Goal: Check status: Check status

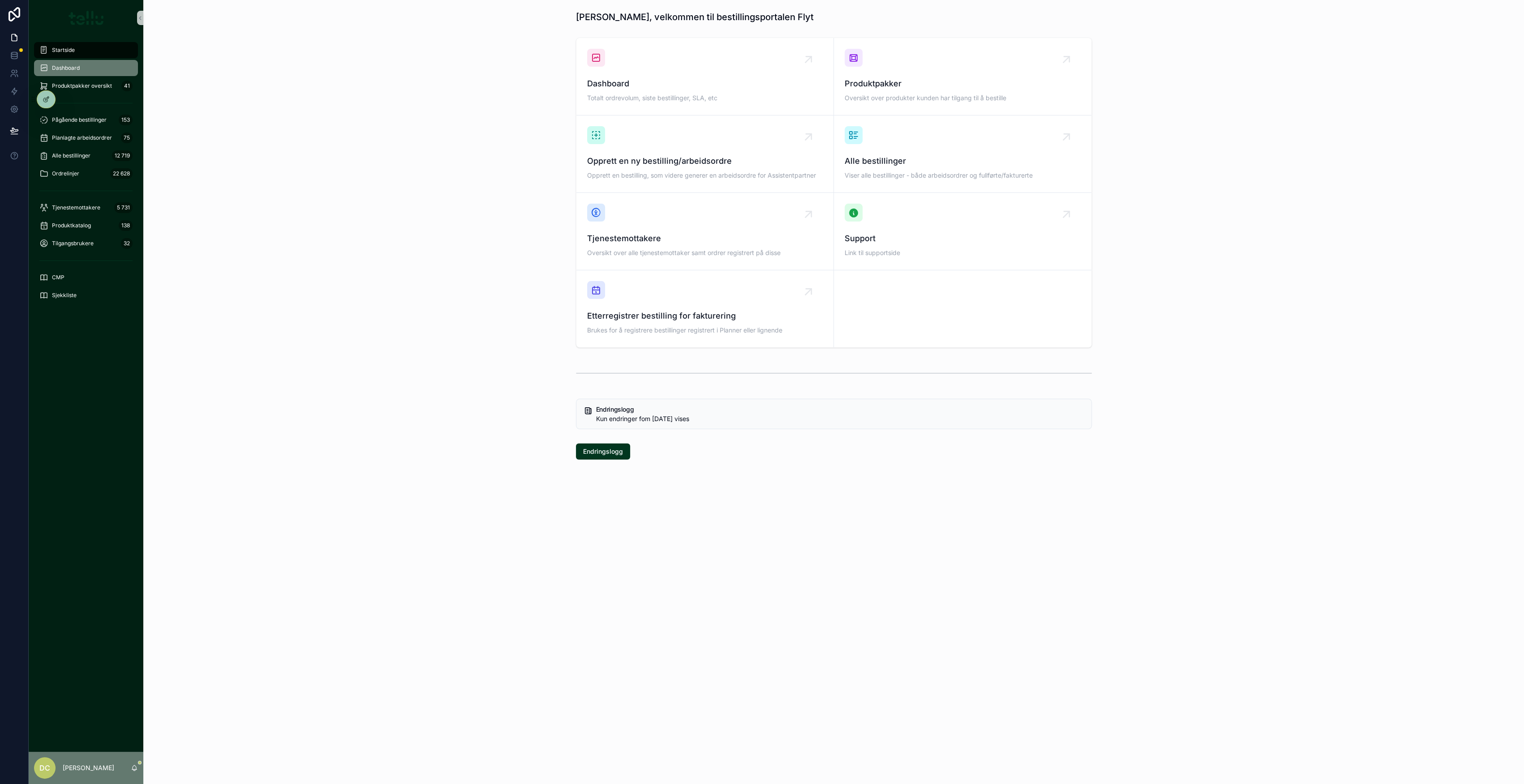
click at [70, 62] on div "Dashboard" at bounding box center [86, 68] width 93 height 14
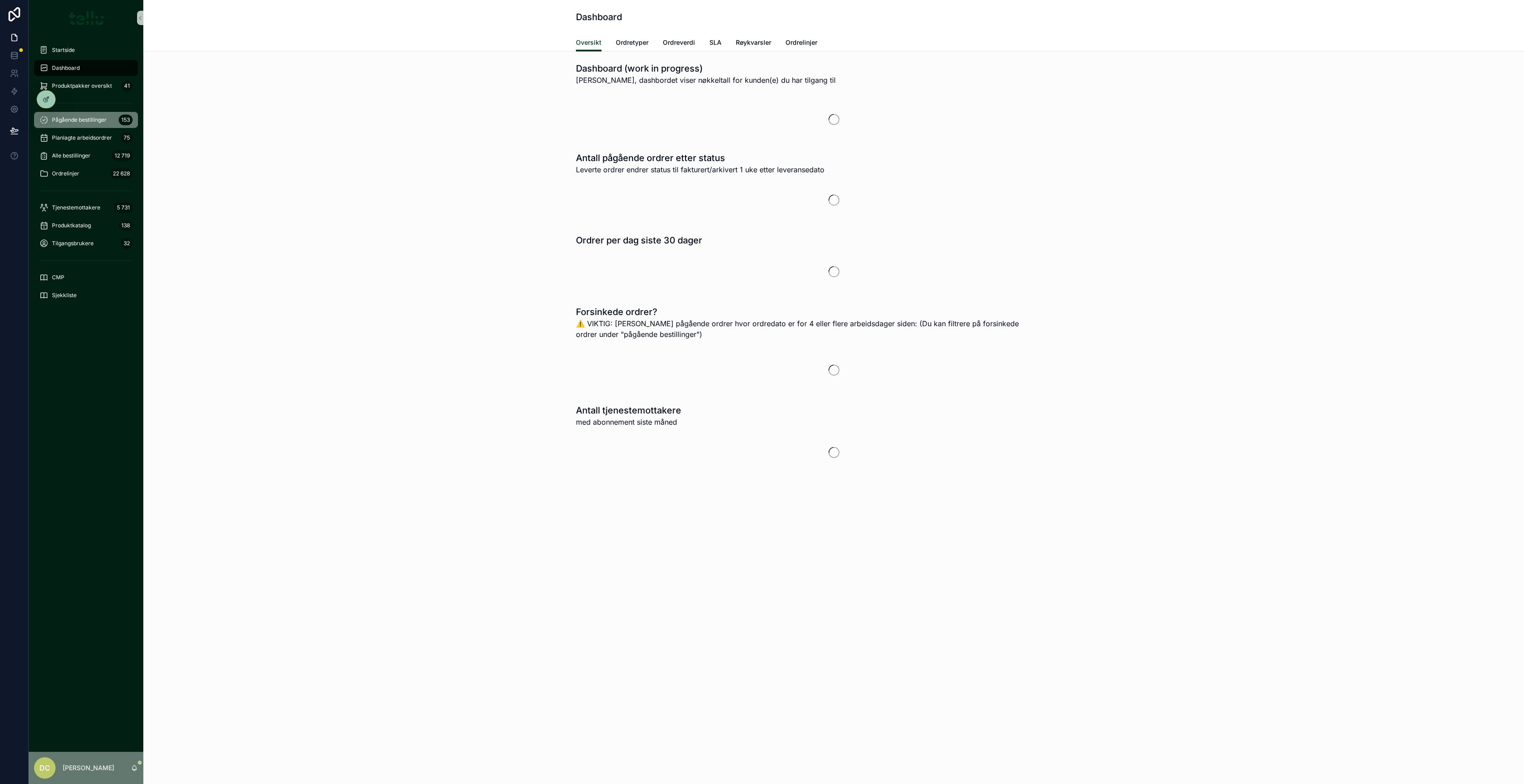
click at [78, 122] on span "Pågående bestillinger" at bounding box center [79, 120] width 54 height 7
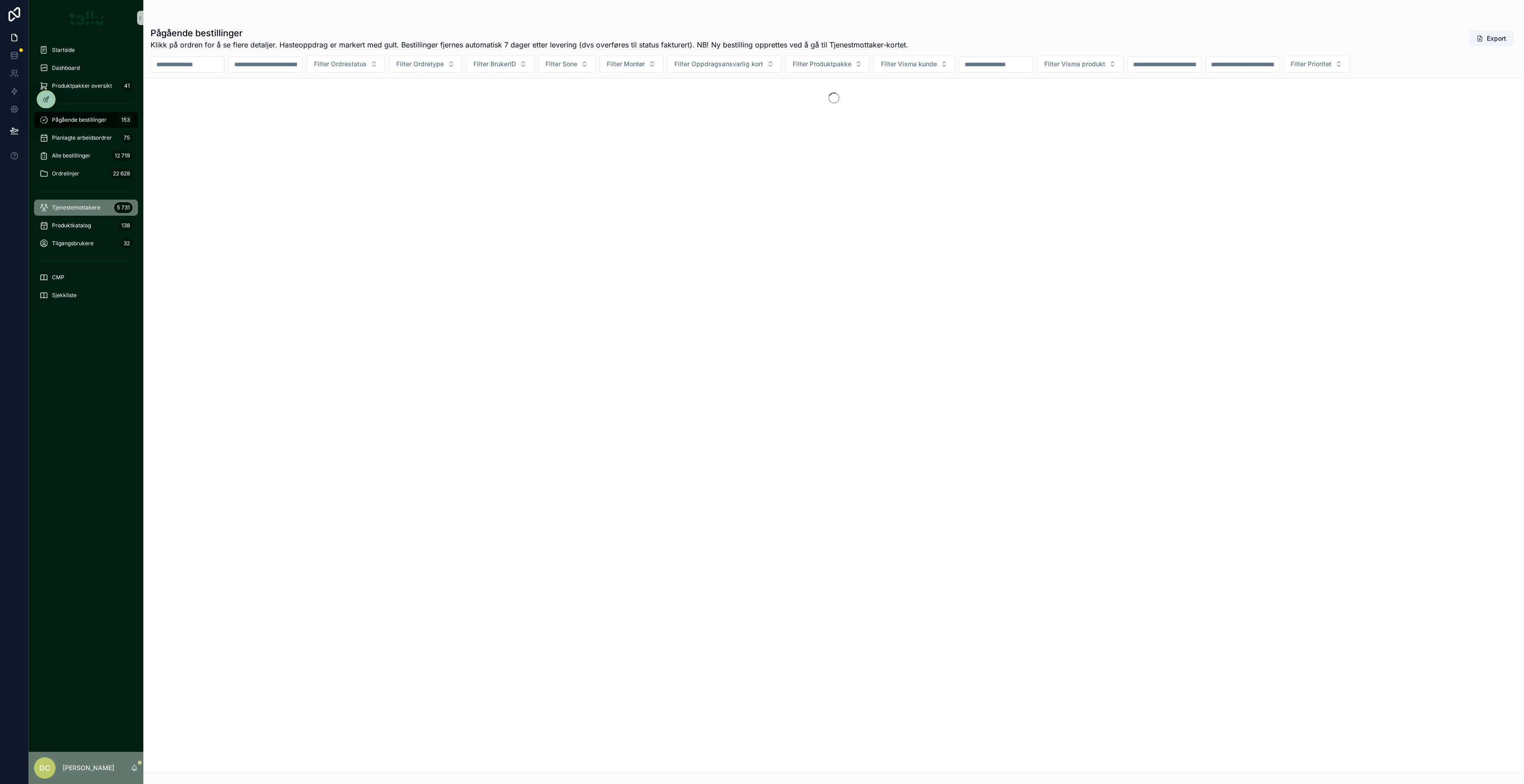
click at [115, 205] on div "5 731" at bounding box center [123, 208] width 18 height 11
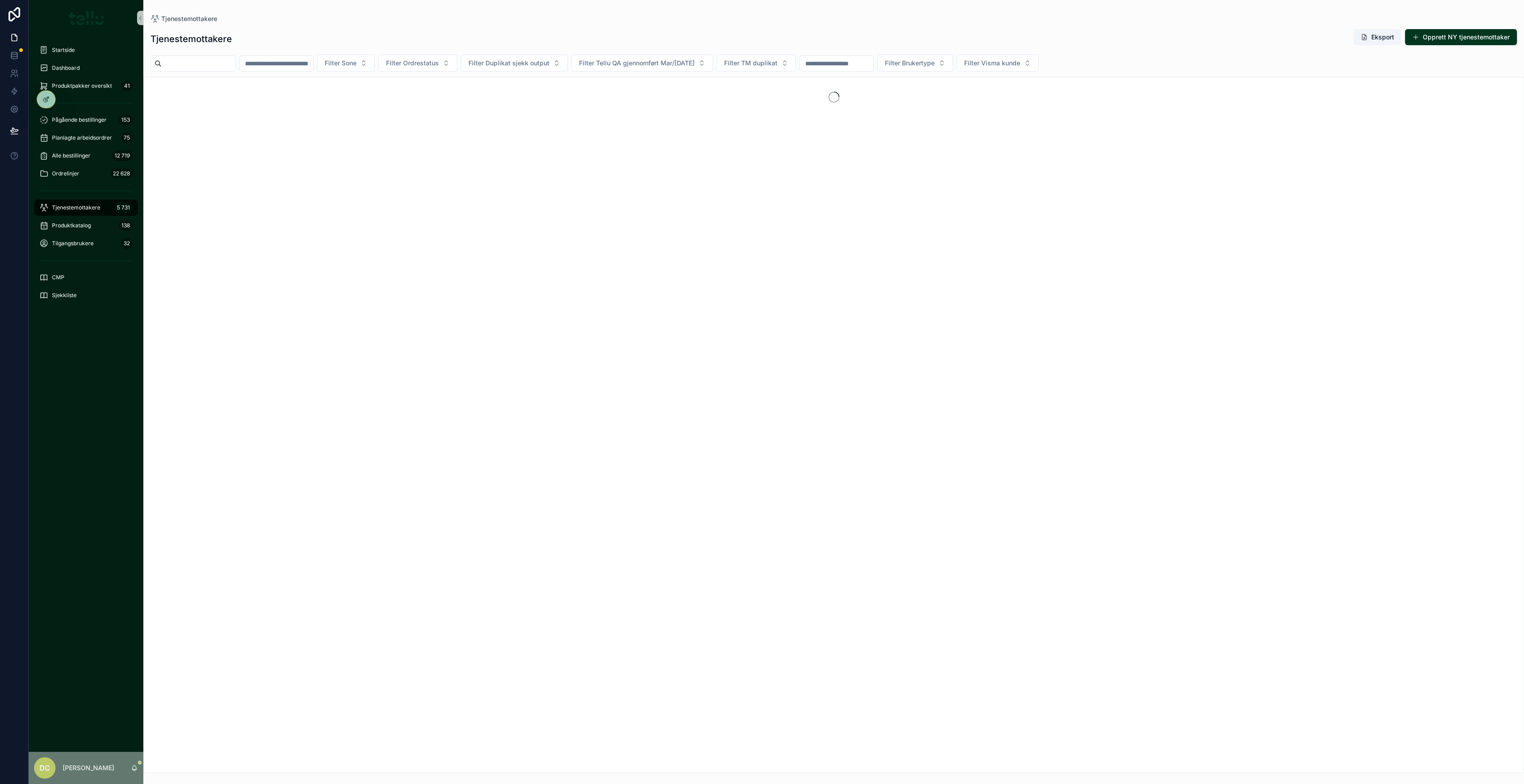
click at [288, 64] on input "scrollable content" at bounding box center [276, 63] width 73 height 12
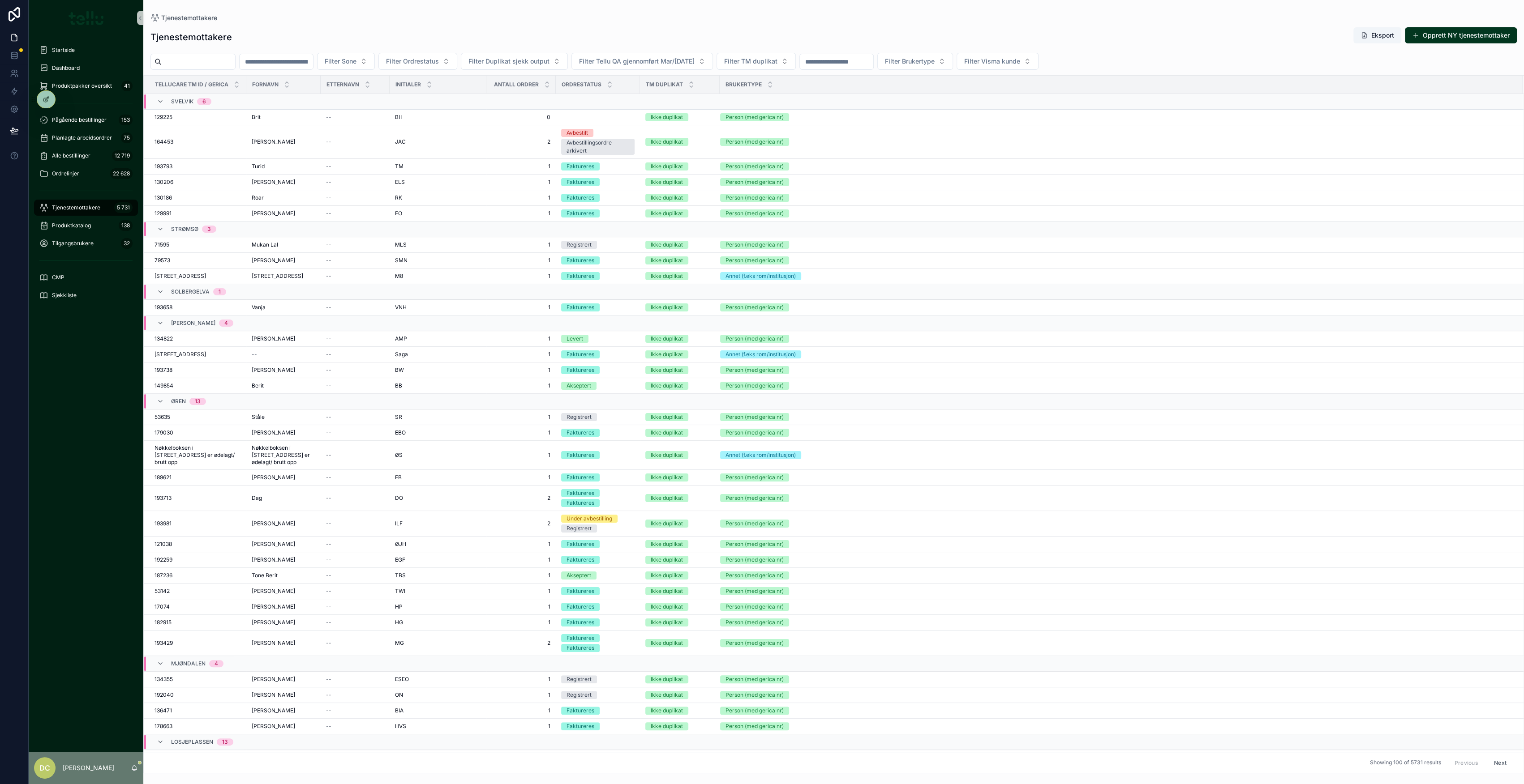
paste input "*****"
type input "*****"
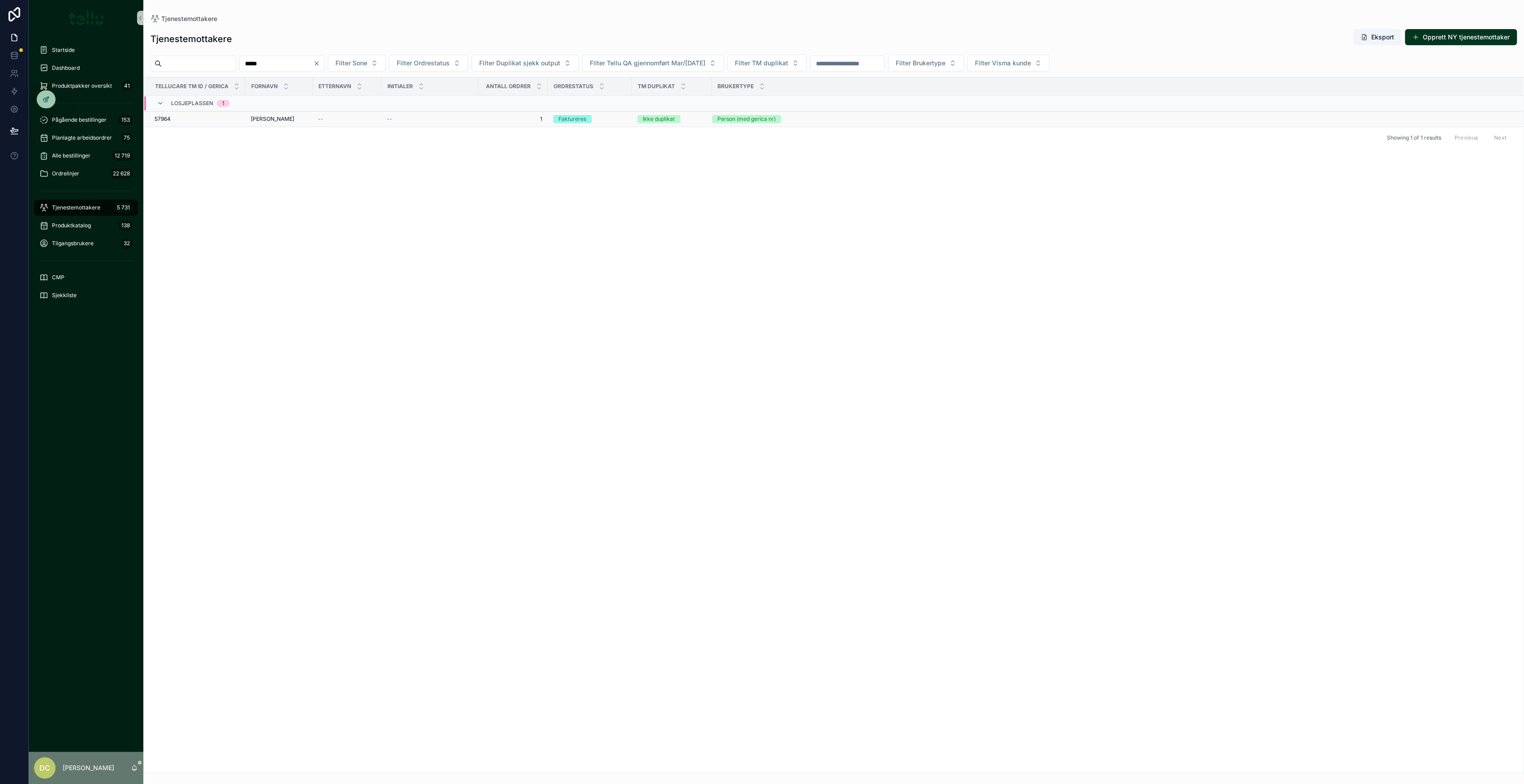
click at [334, 122] on div "--" at bounding box center [347, 119] width 58 height 7
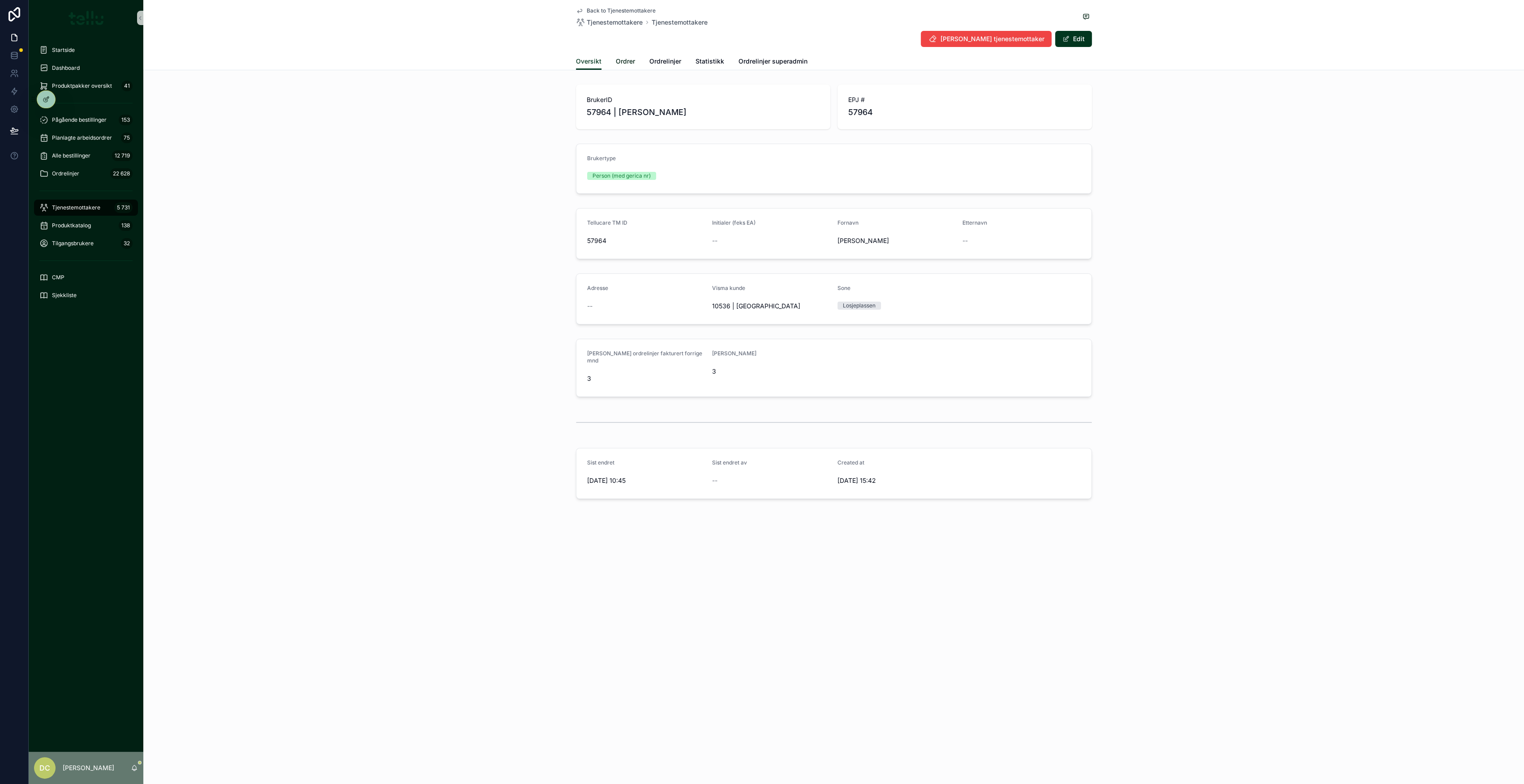
click at [624, 60] on span "Ordrer" at bounding box center [625, 61] width 20 height 9
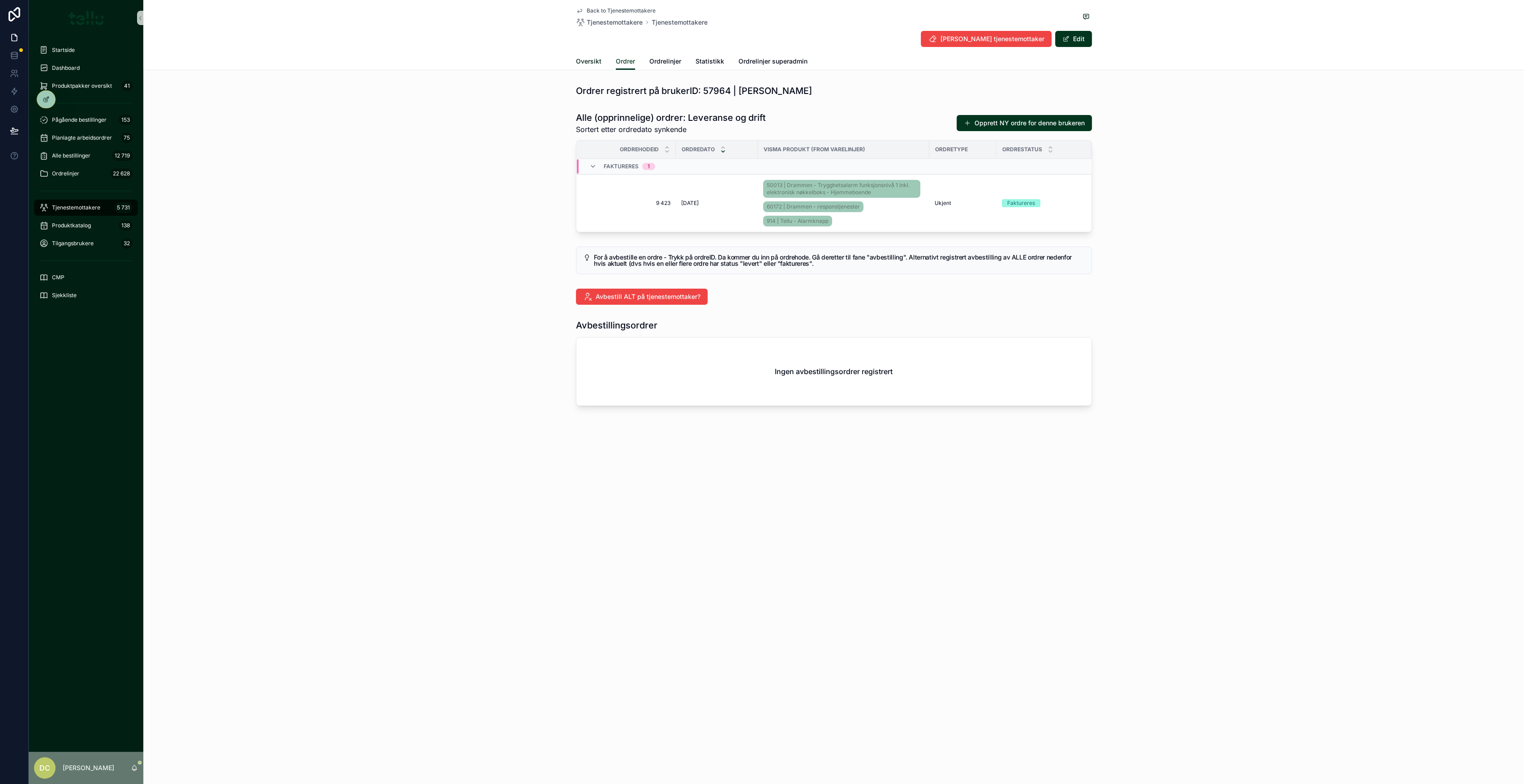
click at [585, 60] on span "Oversikt" at bounding box center [588, 61] width 25 height 9
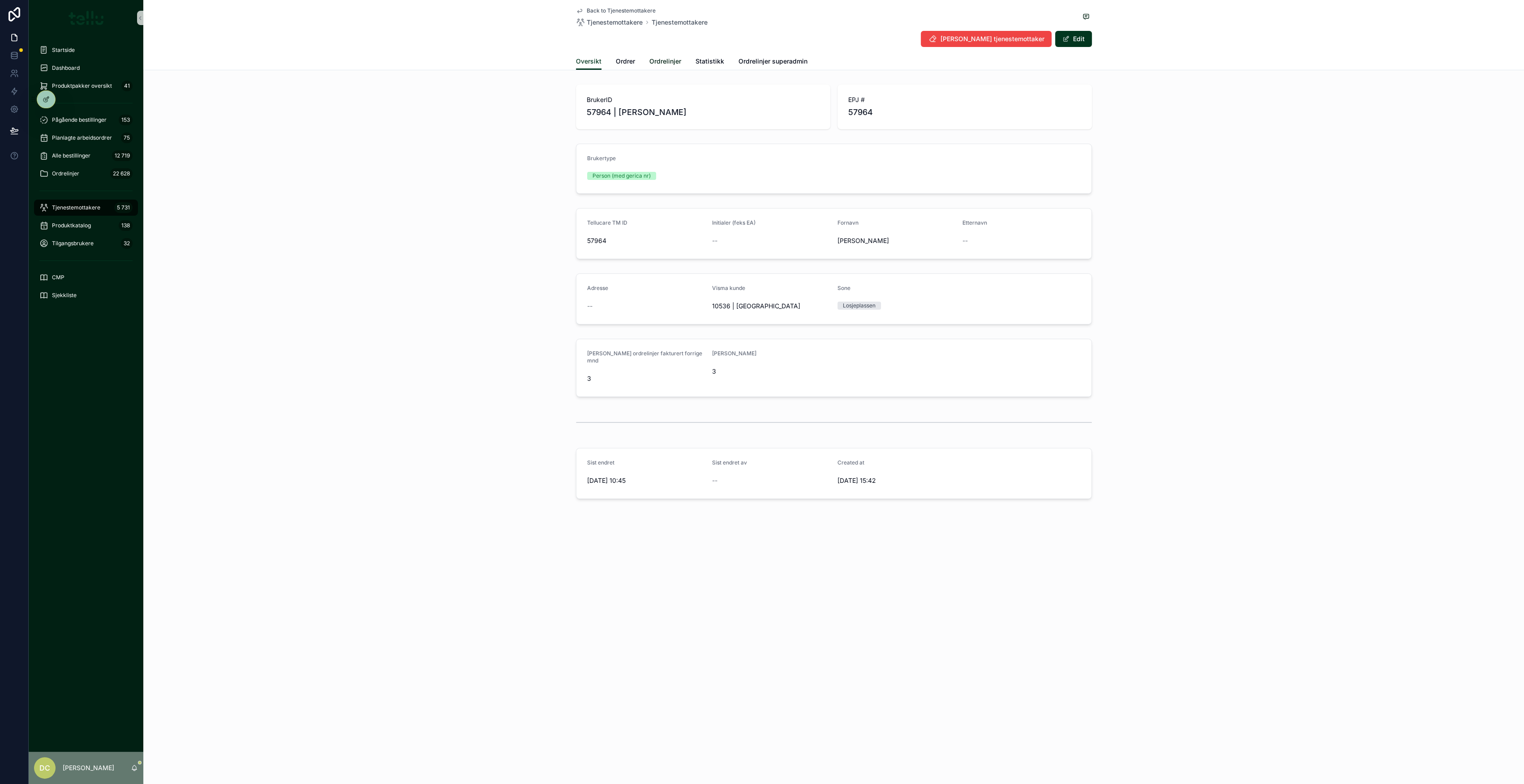
click at [664, 58] on span "Ordrelinjer" at bounding box center [666, 61] width 32 height 9
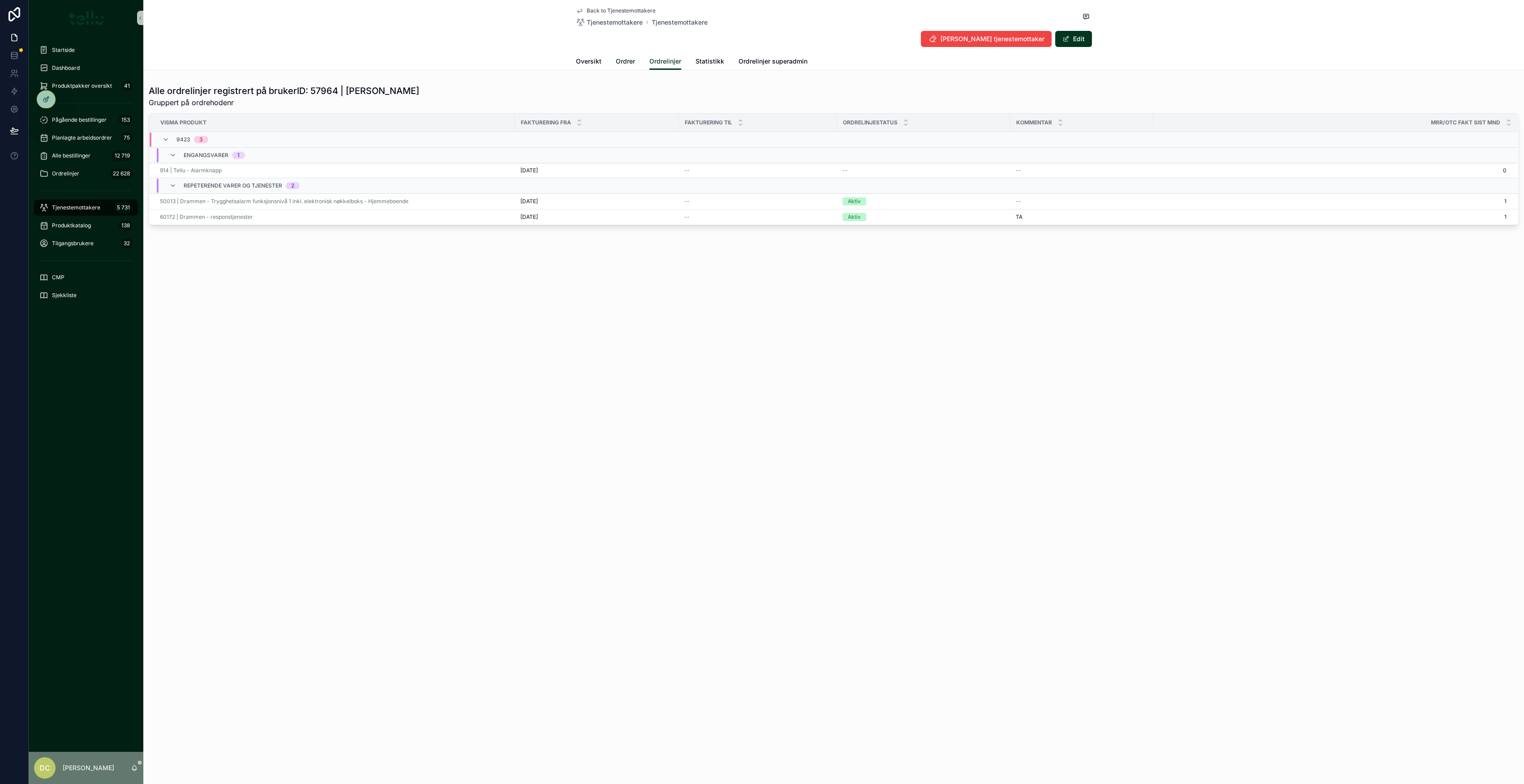
click at [626, 59] on span "Ordrer" at bounding box center [625, 61] width 20 height 9
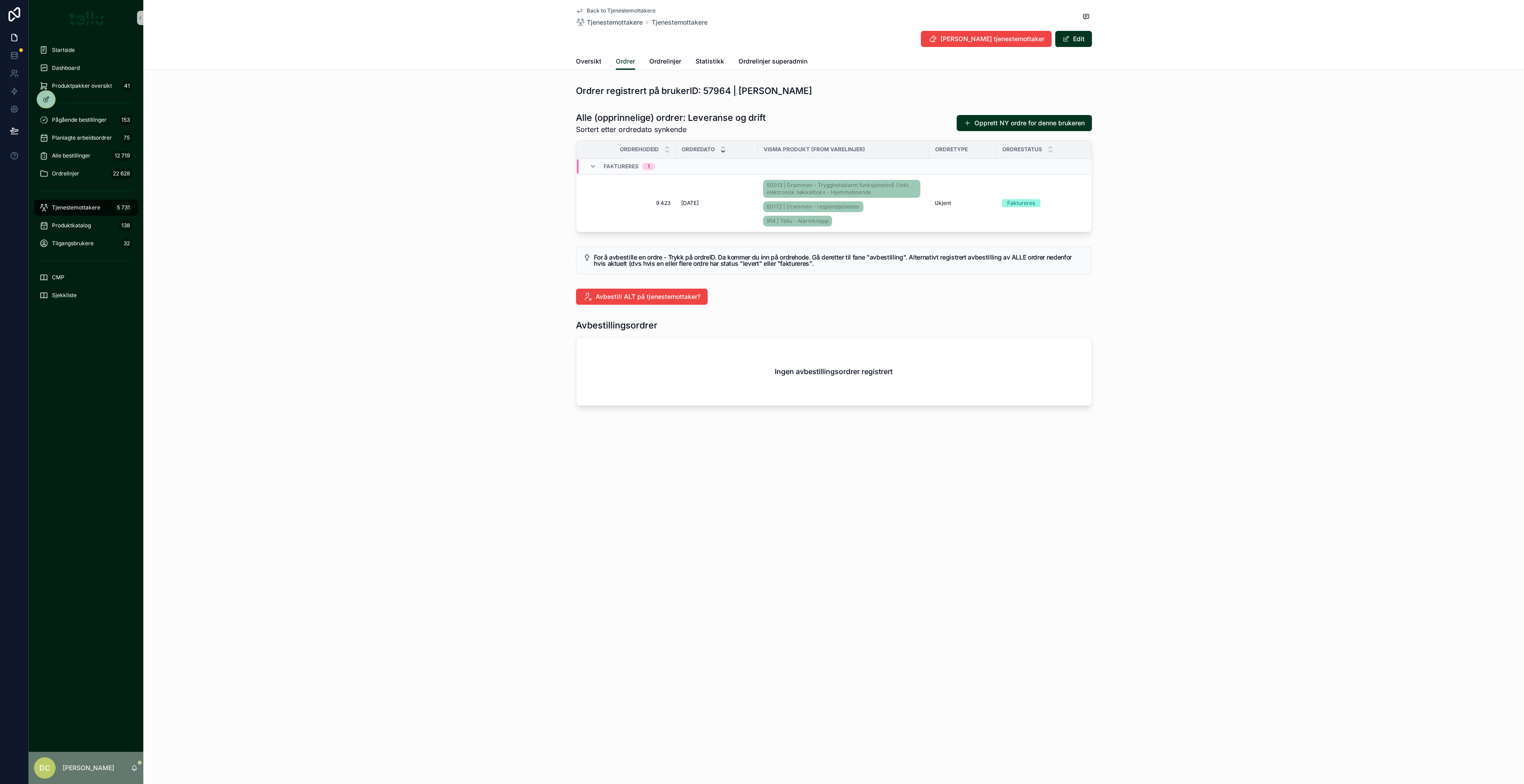
click at [608, 59] on div "Oversikt Ordrer Ordrelinjer Statistikk Ordrelinjer superadmin" at bounding box center [834, 61] width 516 height 17
click at [593, 57] on span "Oversikt" at bounding box center [588, 61] width 25 height 9
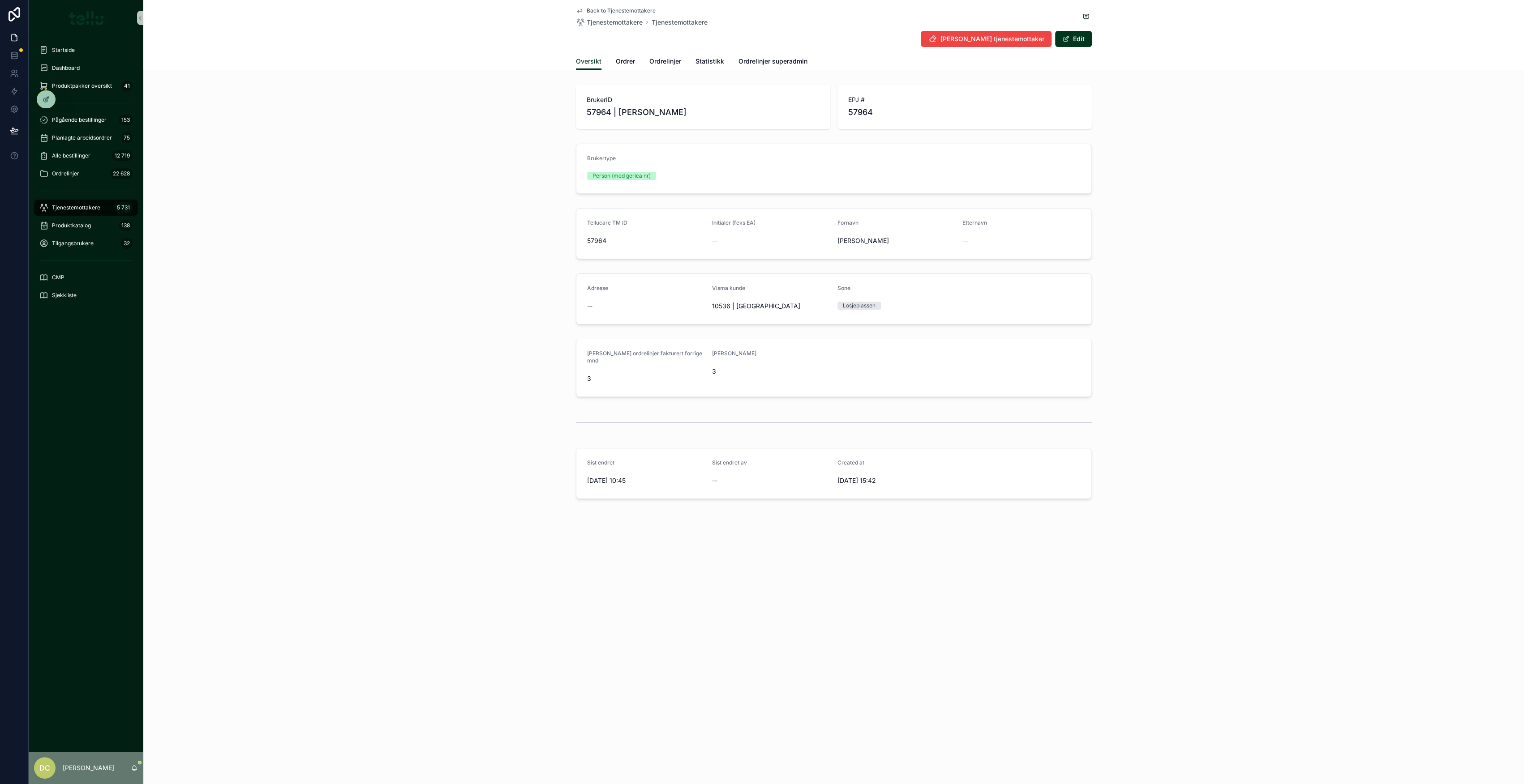
drag, startPoint x: 456, startPoint y: 216, endPoint x: 450, endPoint y: 216, distance: 6.0
